Goal: Book appointment/travel/reservation

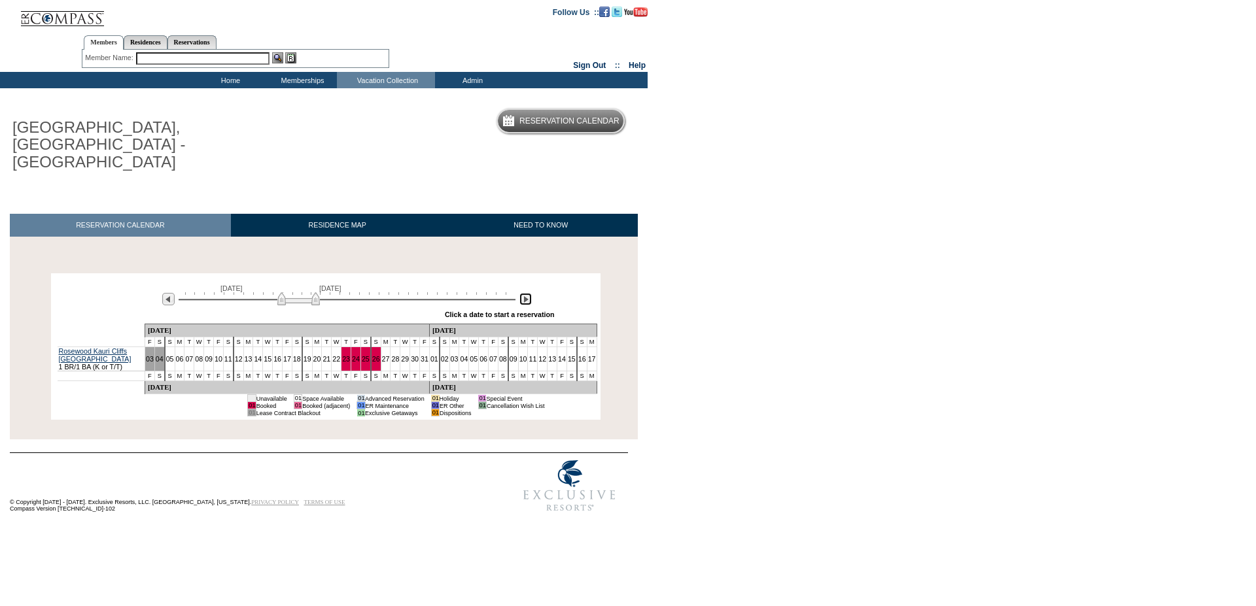
click at [524, 293] on img at bounding box center [525, 299] width 12 height 12
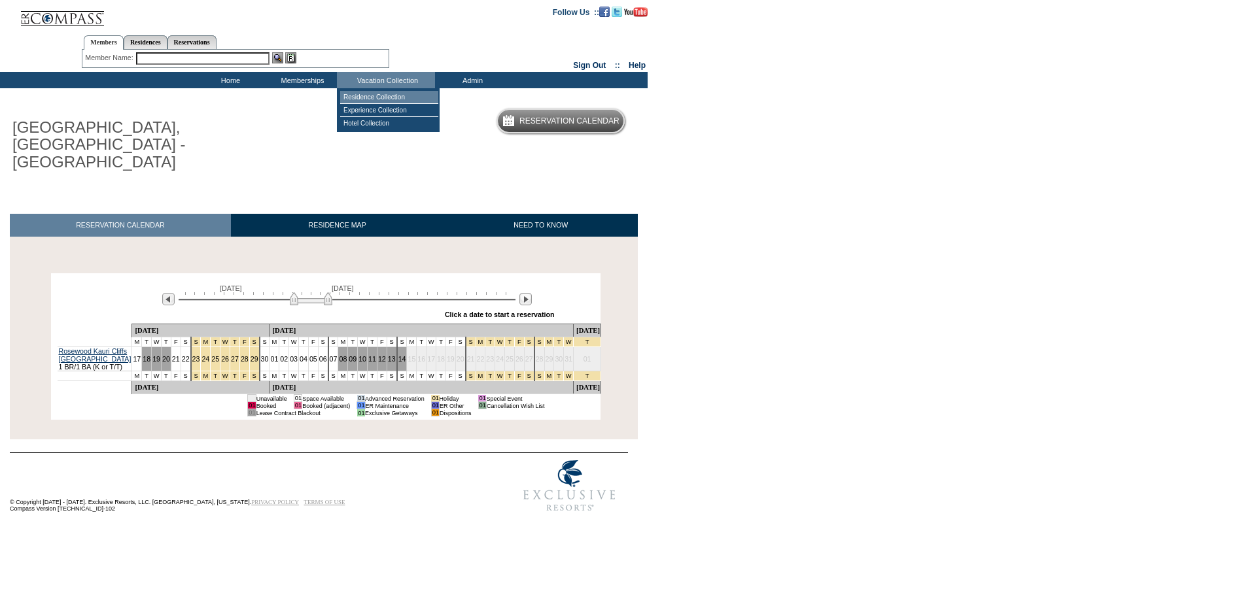
click at [359, 97] on td "Residence Collection" at bounding box center [389, 97] width 98 height 13
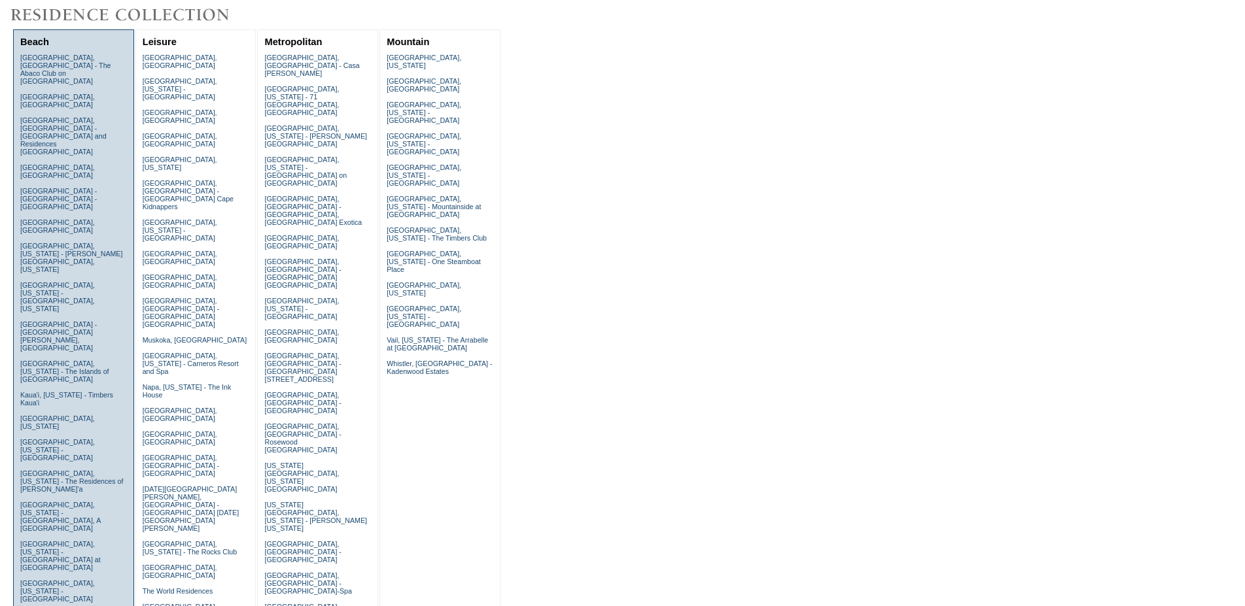
scroll to position [133, 0]
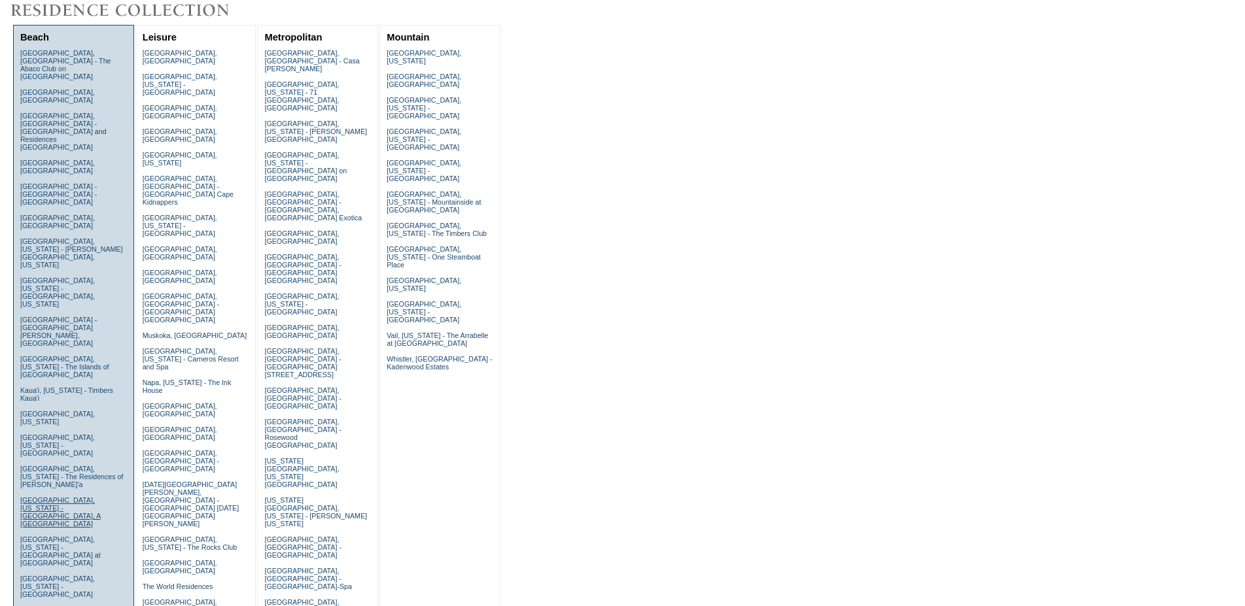
click at [62, 496] on link "Kona, Hawaii - Kona Village, A Rosewood Resort" at bounding box center [60, 511] width 80 height 31
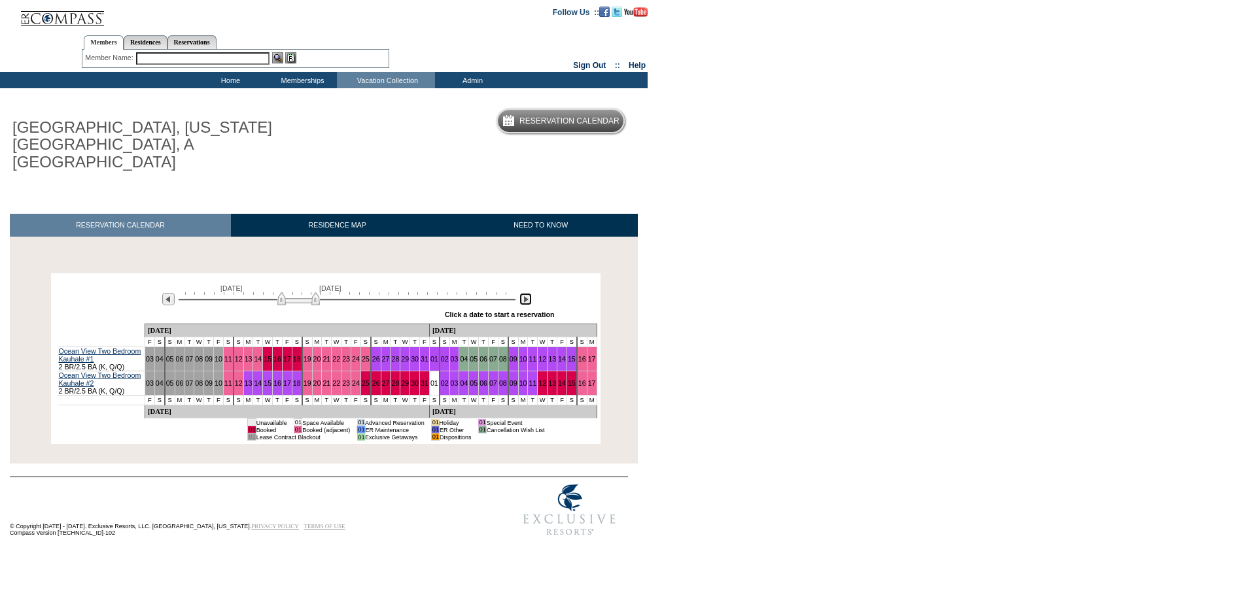
click at [528, 293] on img at bounding box center [525, 299] width 12 height 12
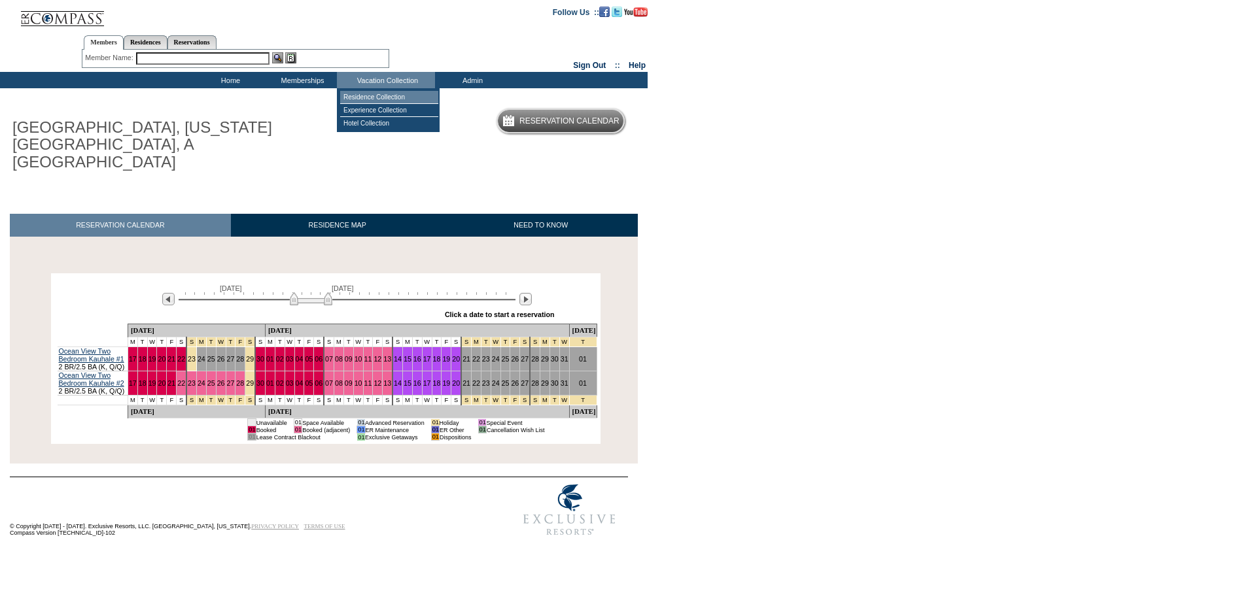
click at [366, 93] on td "Residence Collection" at bounding box center [389, 97] width 98 height 13
